Goal: Task Accomplishment & Management: Manage account settings

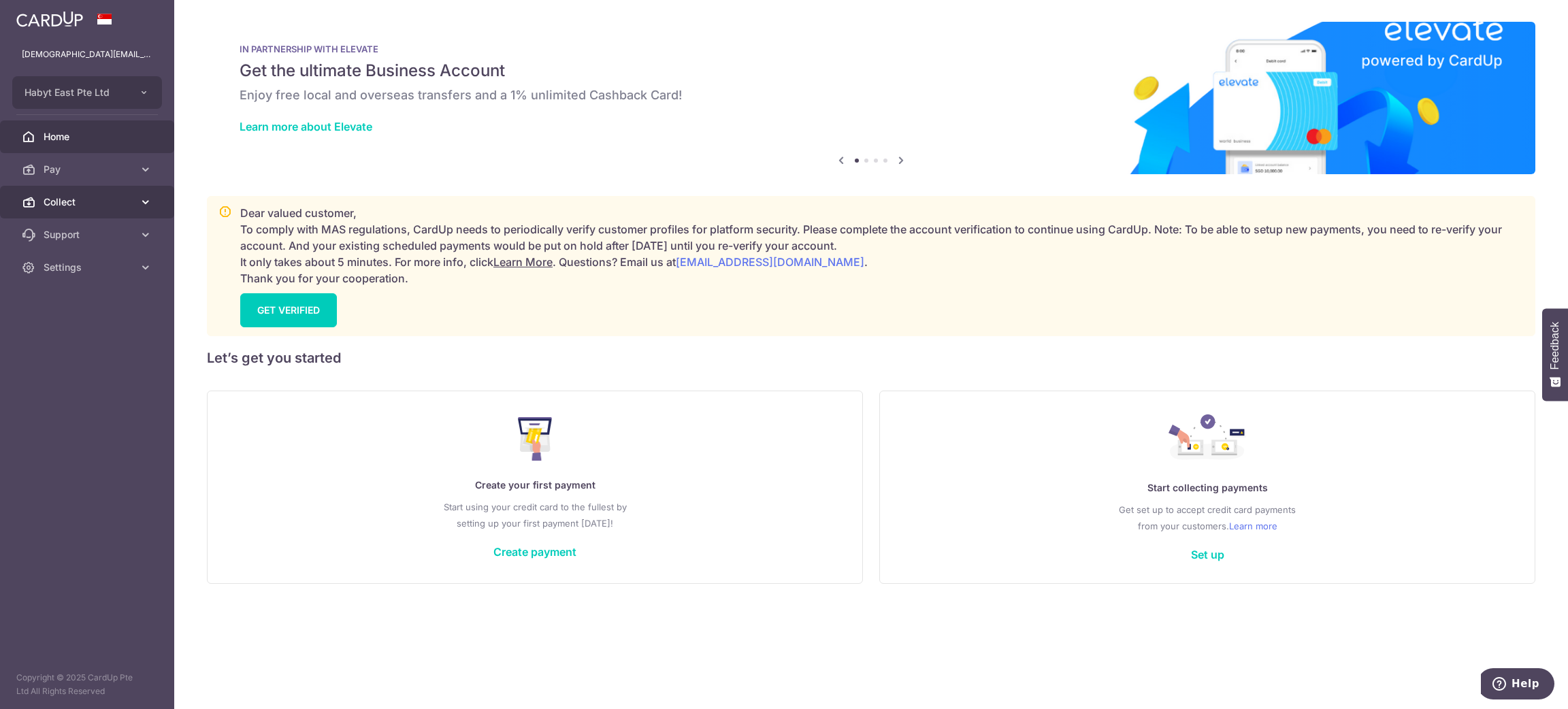
click at [144, 200] on icon at bounding box center [145, 202] width 14 height 14
click at [87, 236] on span "Dashboard" at bounding box center [88, 235] width 90 height 14
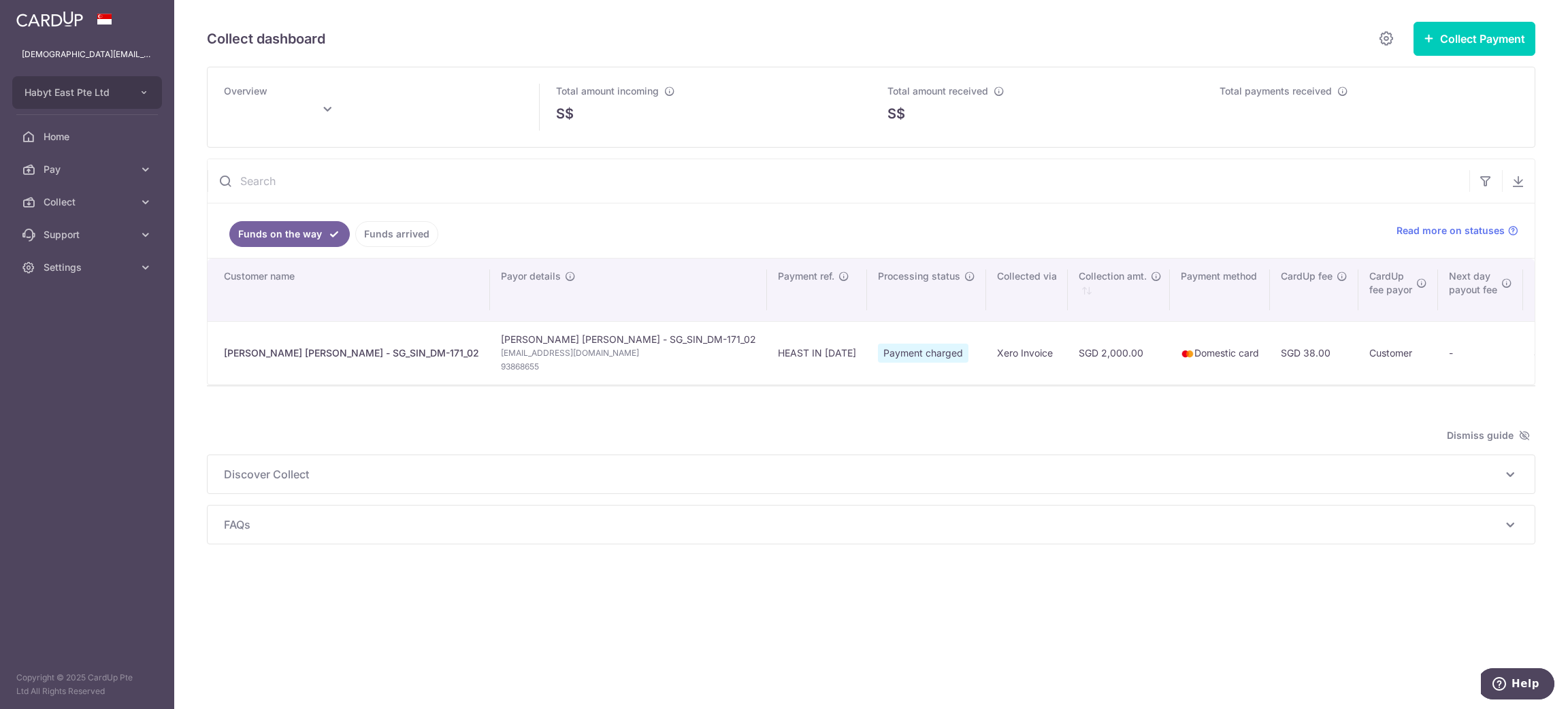
click at [402, 239] on link "Funds arrived" at bounding box center [397, 233] width 83 height 26
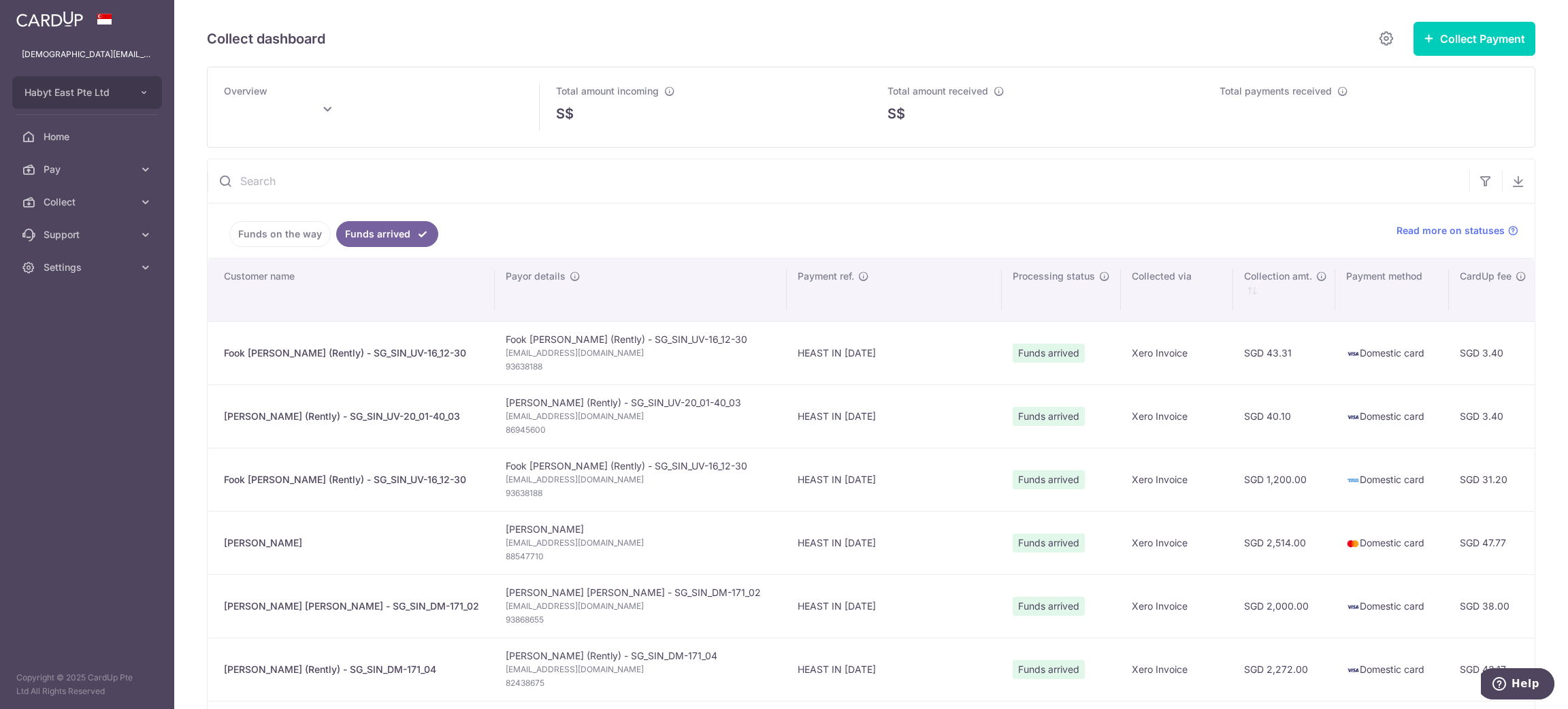
click at [251, 239] on link "Funds on the way" at bounding box center [280, 233] width 101 height 26
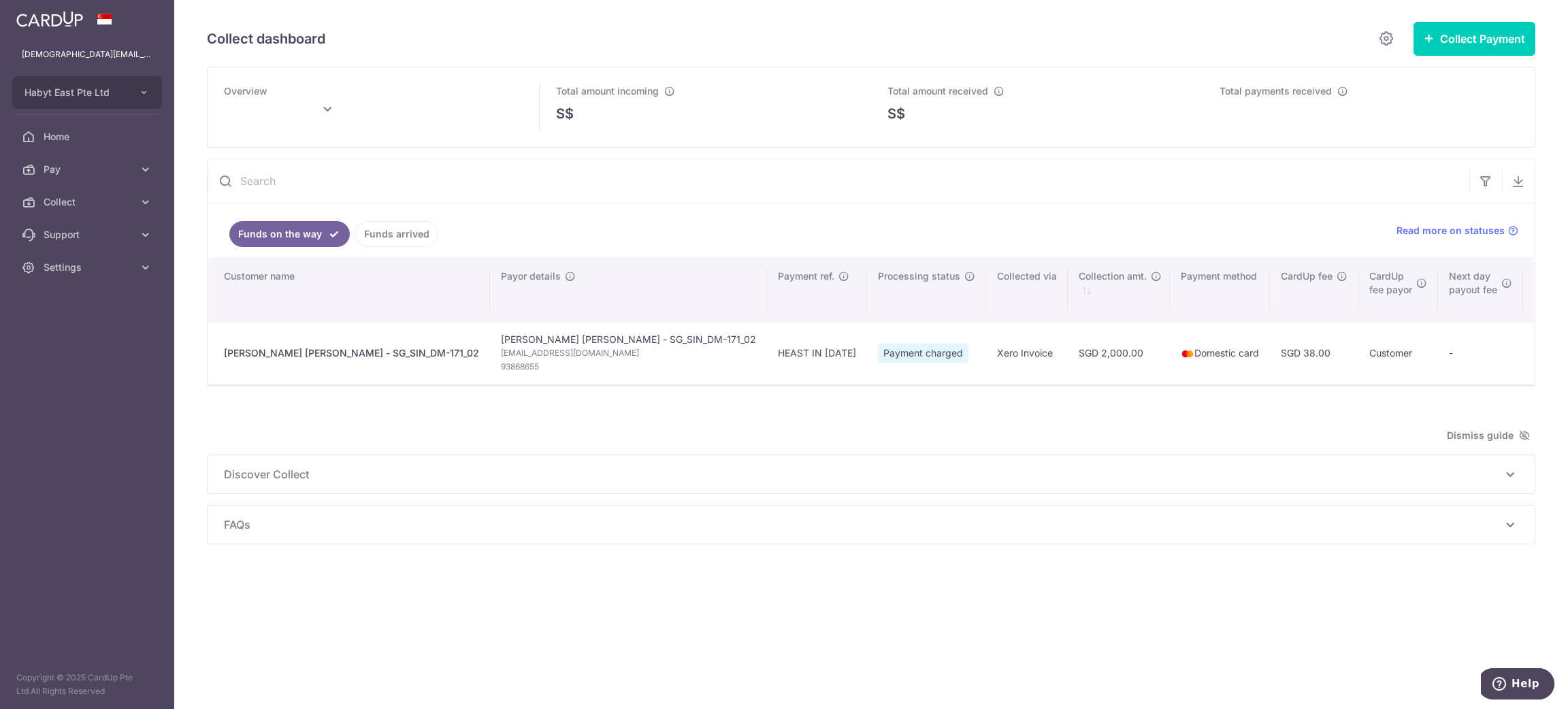
type input "October 2025"
click at [405, 231] on link "Funds arrived" at bounding box center [397, 233] width 83 height 26
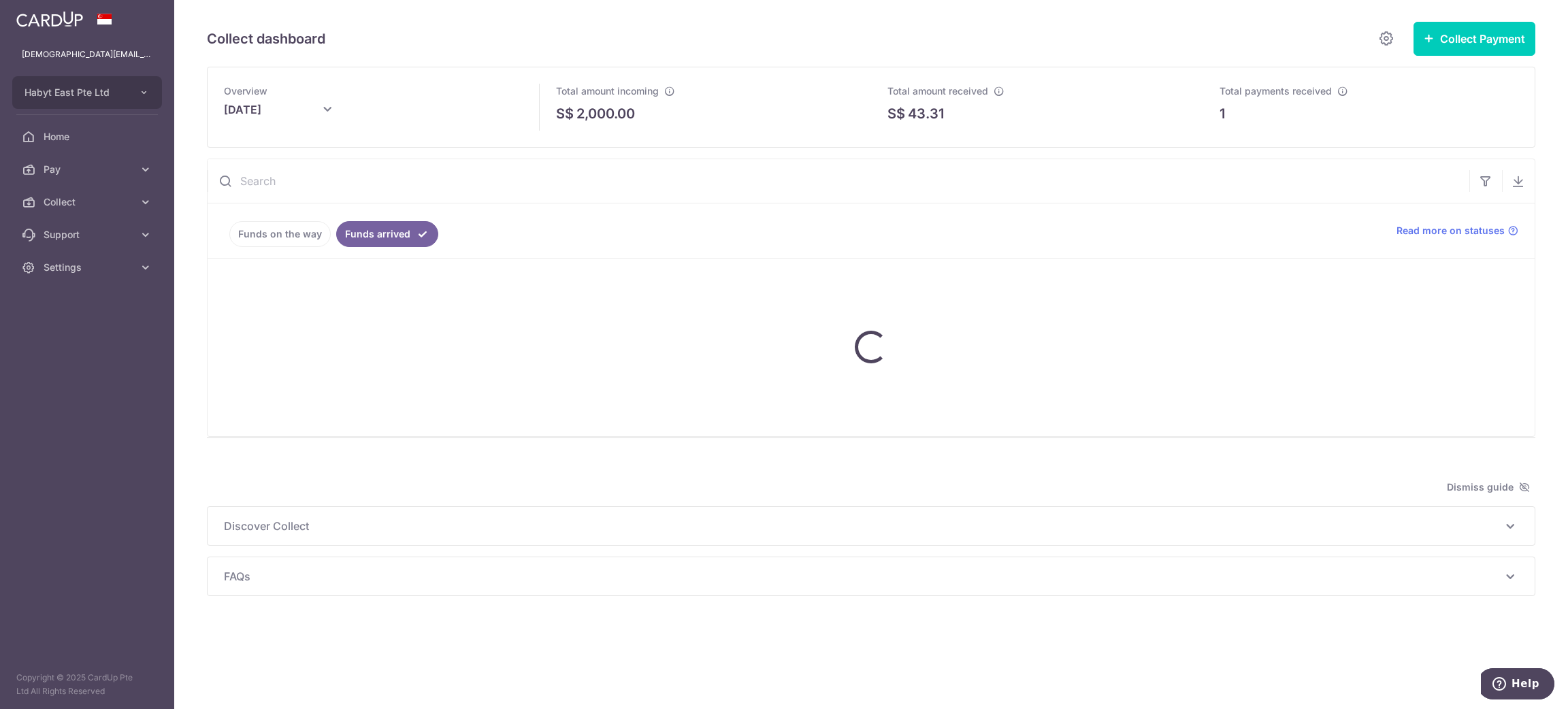
click at [279, 230] on link "Funds on the way" at bounding box center [280, 233] width 101 height 26
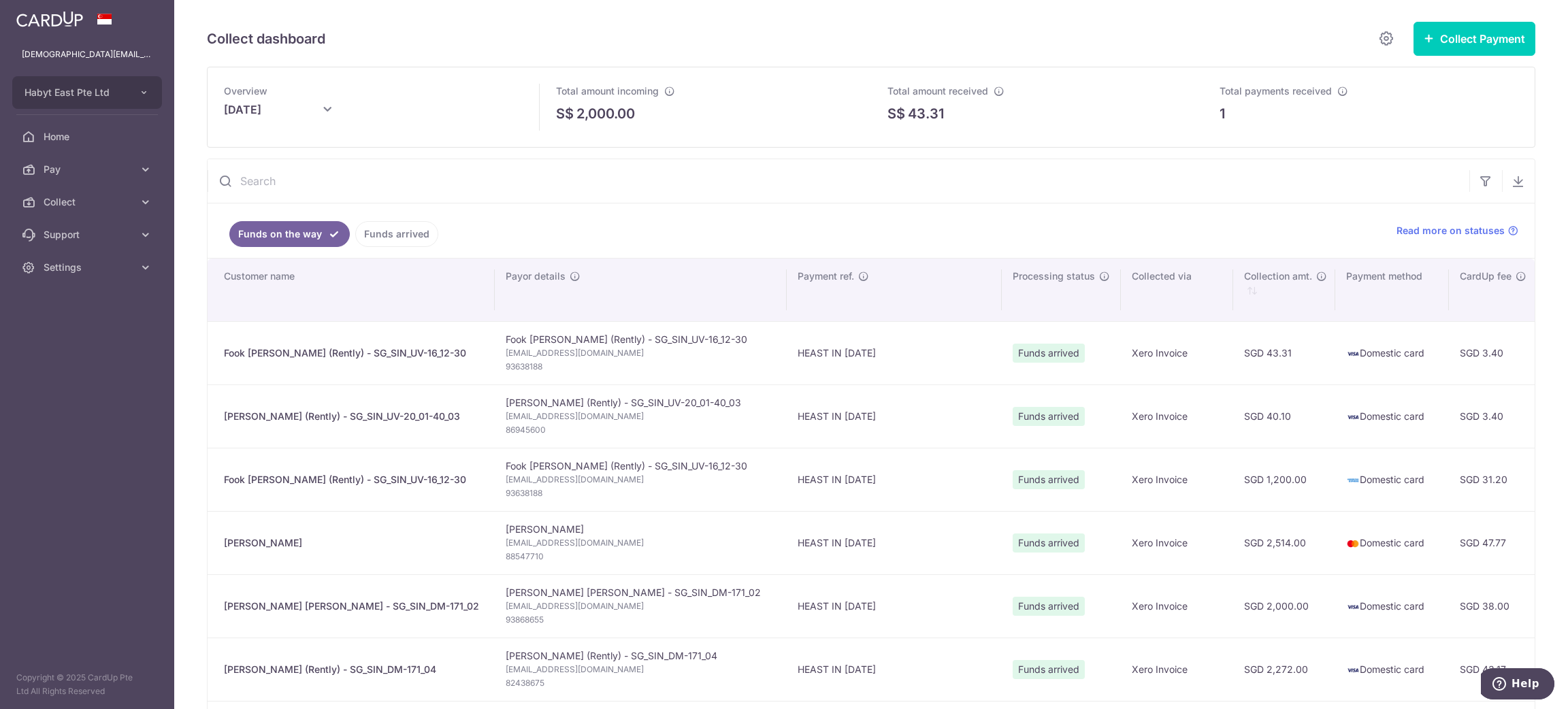
click at [389, 232] on link "Funds arrived" at bounding box center [397, 233] width 83 height 26
click at [262, 232] on link "Funds on the way" at bounding box center [280, 233] width 101 height 26
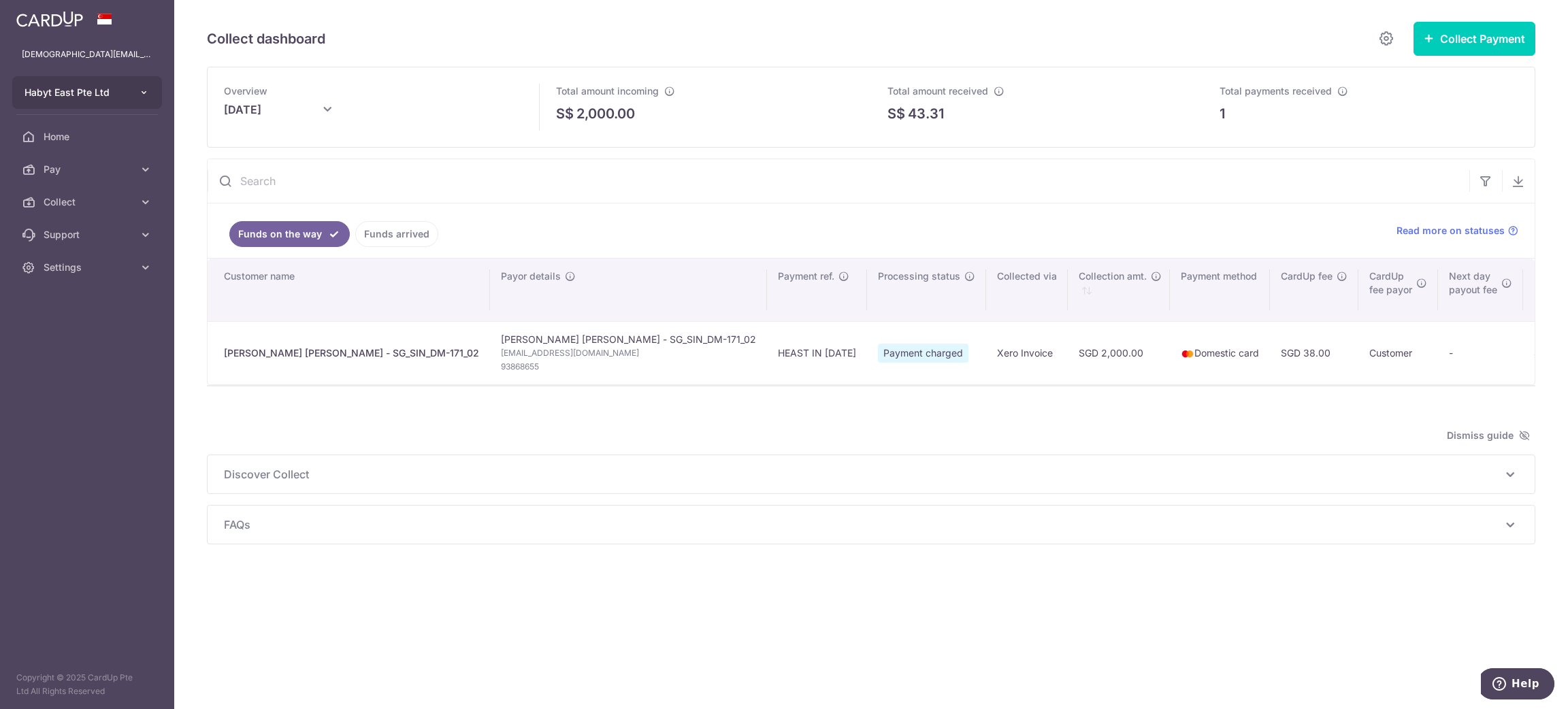
click at [152, 89] on button "Habyt East Pte Ltd" at bounding box center [87, 93] width 149 height 33
click at [137, 279] on link "Settings" at bounding box center [87, 267] width 174 height 33
click at [93, 326] on span "Logout" at bounding box center [88, 332] width 90 height 14
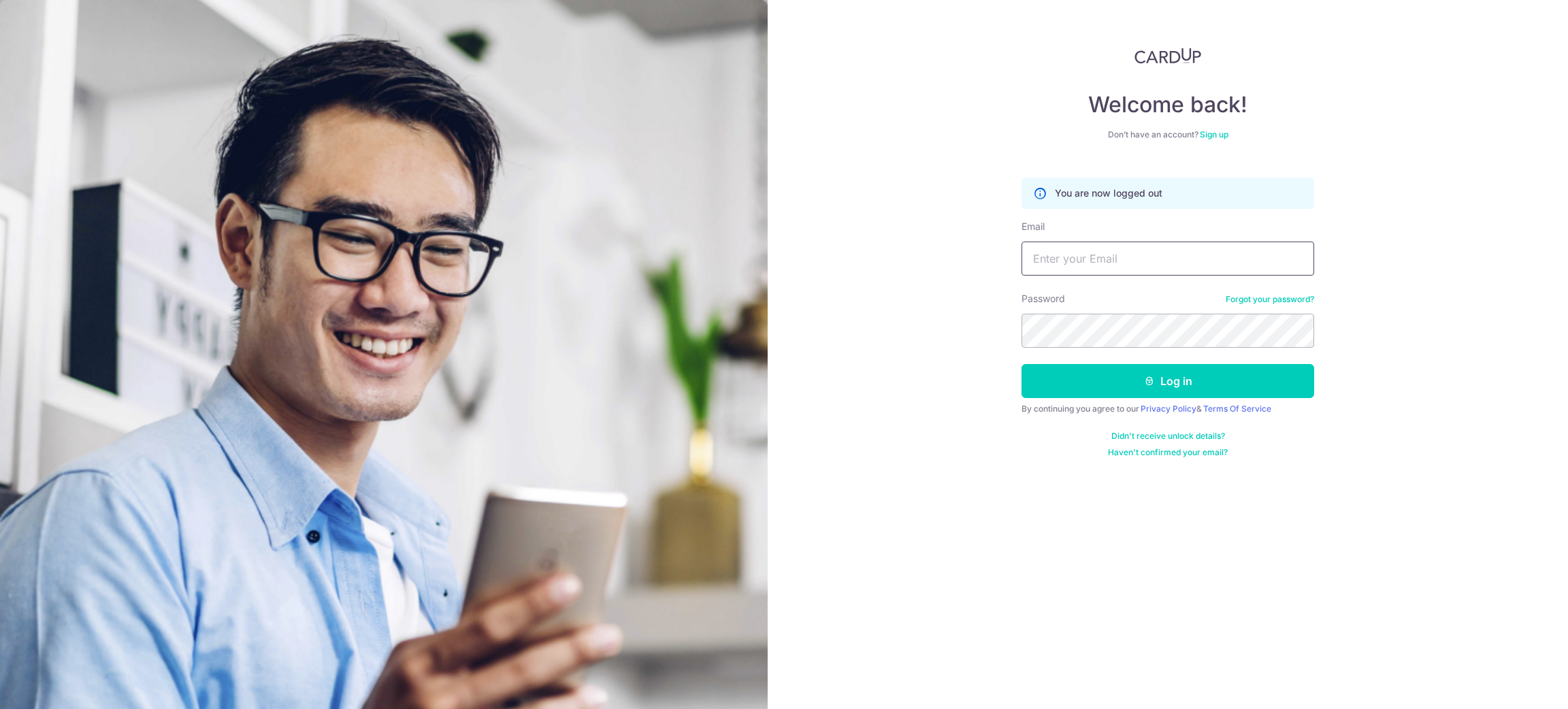
click at [1121, 249] on input "Email" at bounding box center [1167, 258] width 292 height 34
click at [1130, 256] on input "[DEMOGRAPHIC_DATA][EMAIL_ADDRESS][DOMAIN_NAME]" at bounding box center [1167, 258] width 292 height 34
type input "[DEMOGRAPHIC_DATA][EMAIL_ADDRESS][DOMAIN_NAME]"
click at [1241, 388] on button "Log in" at bounding box center [1167, 381] width 292 height 34
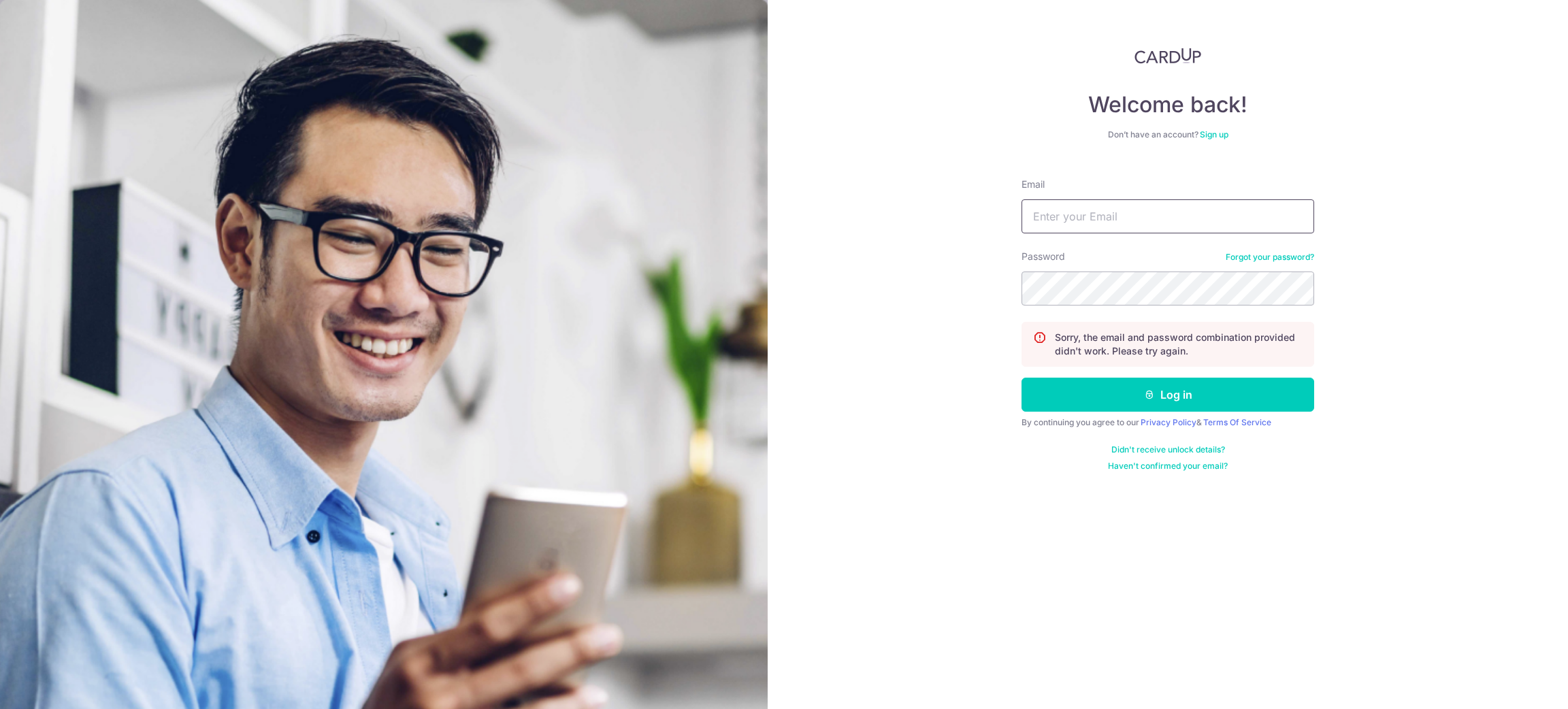
click at [1052, 216] on input "Email" at bounding box center [1167, 216] width 292 height 34
click at [1128, 211] on input "[DEMOGRAPHIC_DATA][EMAIL_ADDRESS][DOMAIN_NAME]" at bounding box center [1167, 216] width 292 height 34
type input "[DEMOGRAPHIC_DATA][EMAIL_ADDRESS][DOMAIN_NAME]"
click at [1175, 397] on button "Log in" at bounding box center [1167, 394] width 292 height 34
